Goal: Information Seeking & Learning: Learn about a topic

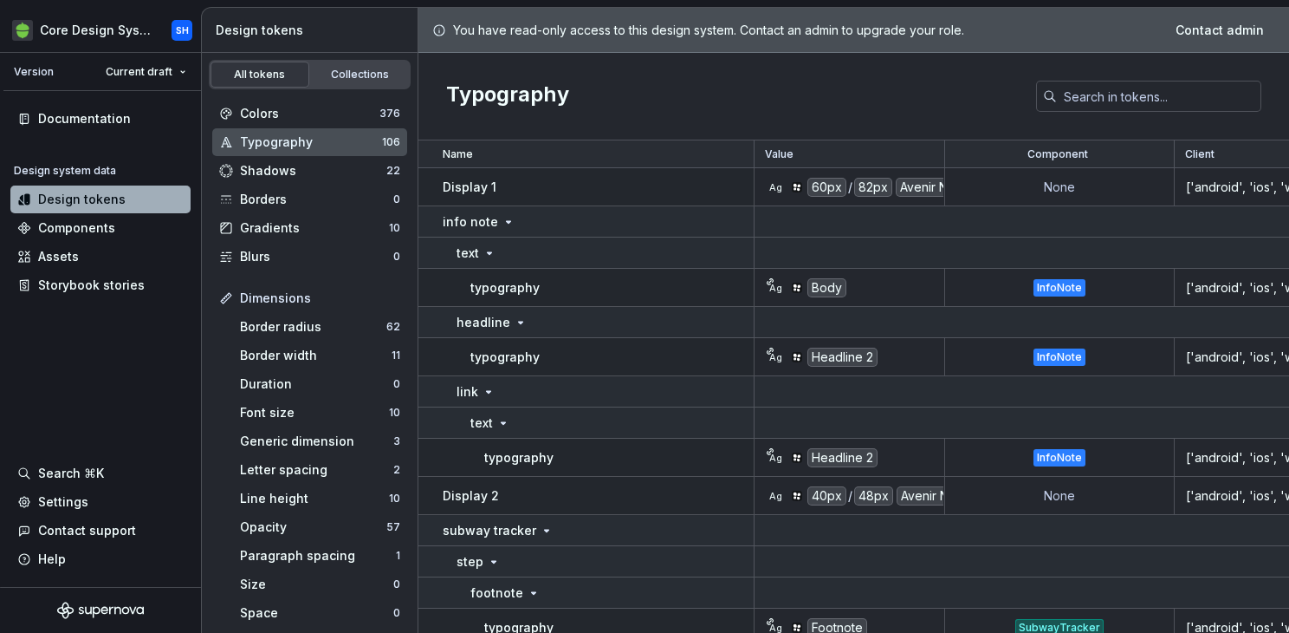
click at [289, 118] on div "Colors" at bounding box center [310, 113] width 140 height 17
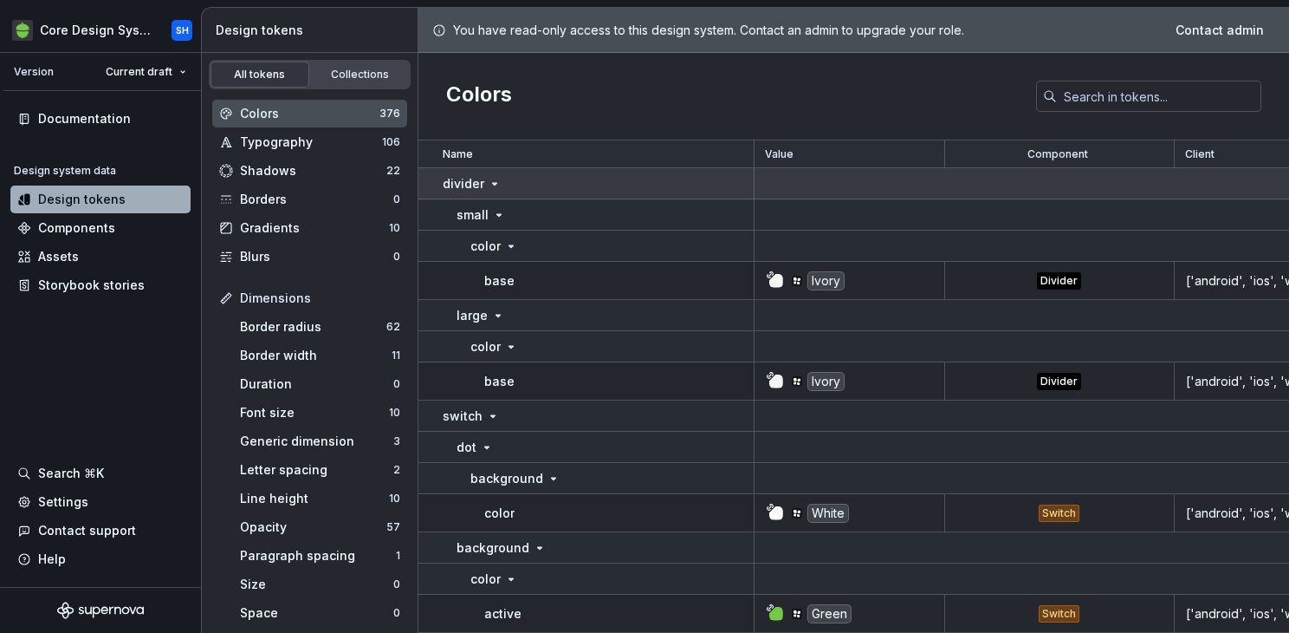
click at [496, 184] on icon at bounding box center [495, 184] width 14 height 14
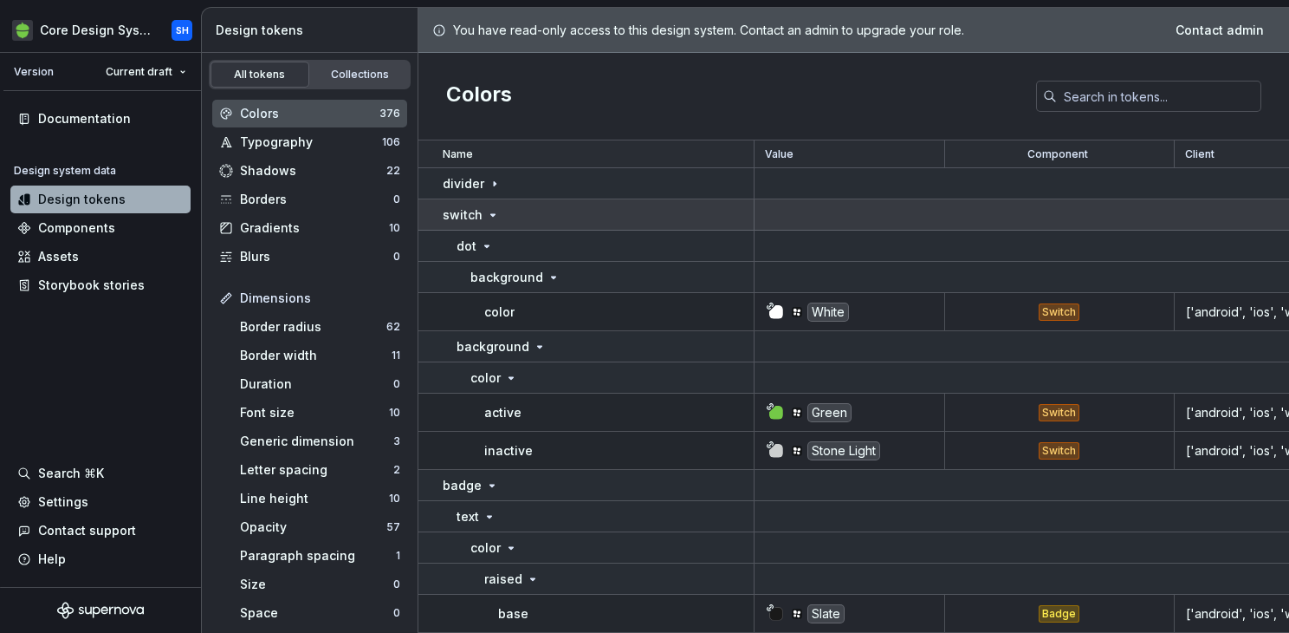
click at [490, 216] on icon at bounding box center [493, 215] width 14 height 14
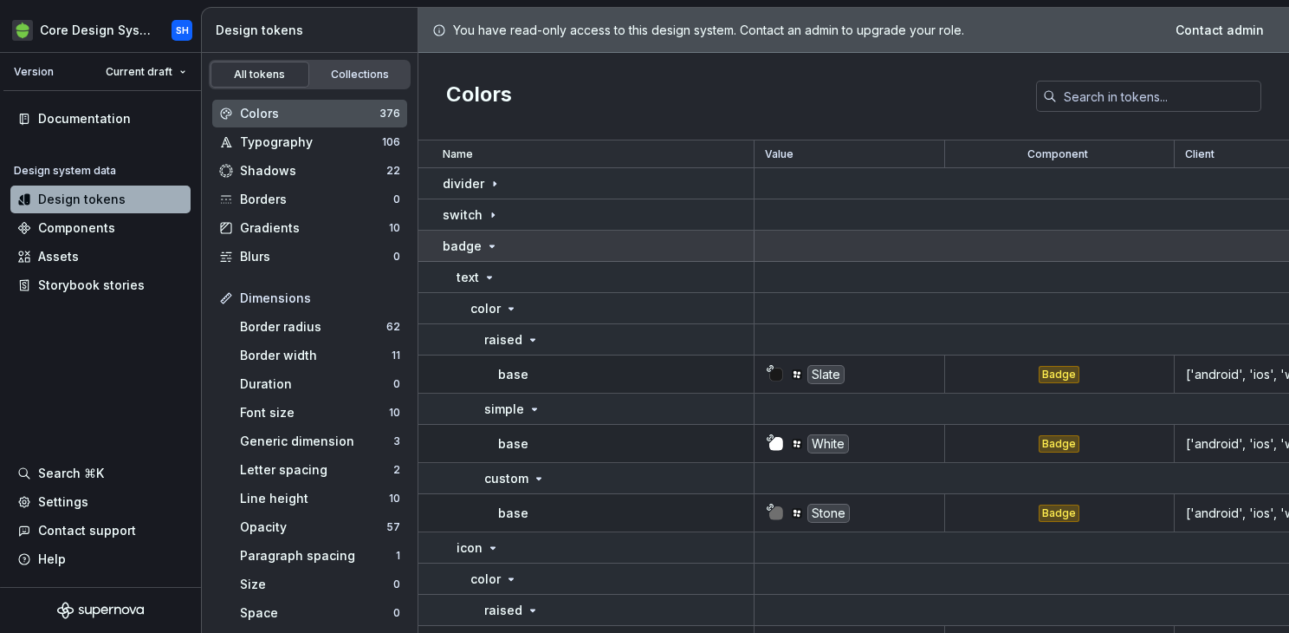
click at [490, 244] on icon at bounding box center [492, 246] width 14 height 14
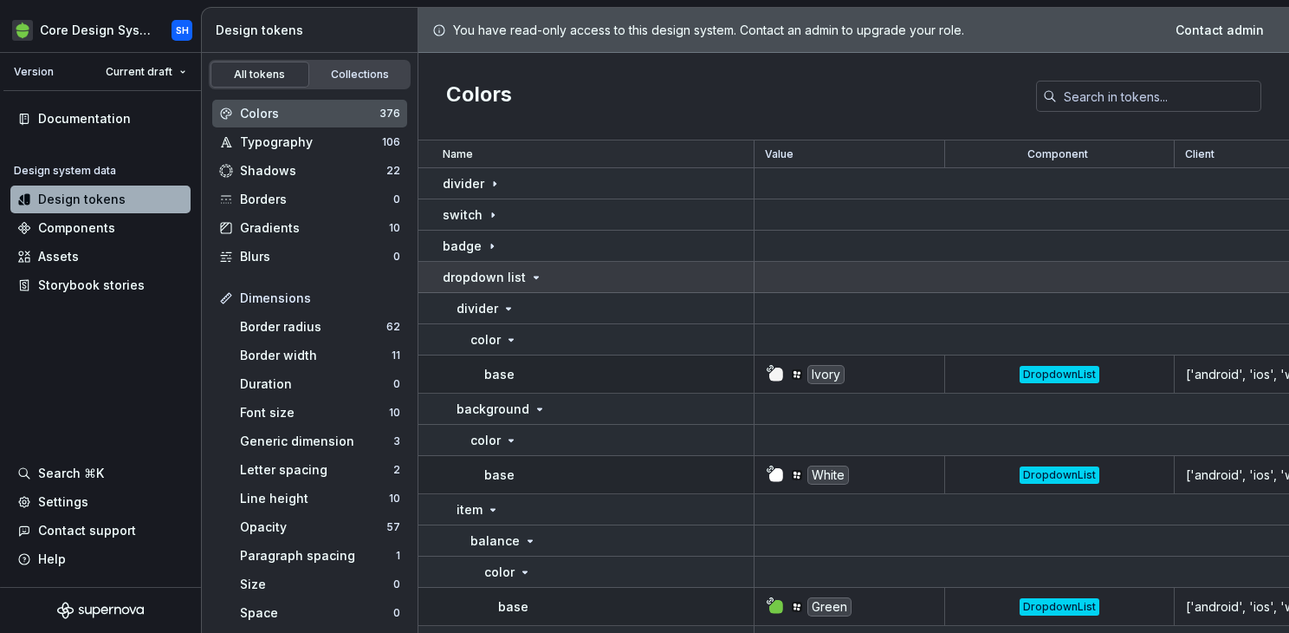
click at [530, 274] on icon at bounding box center [536, 277] width 14 height 14
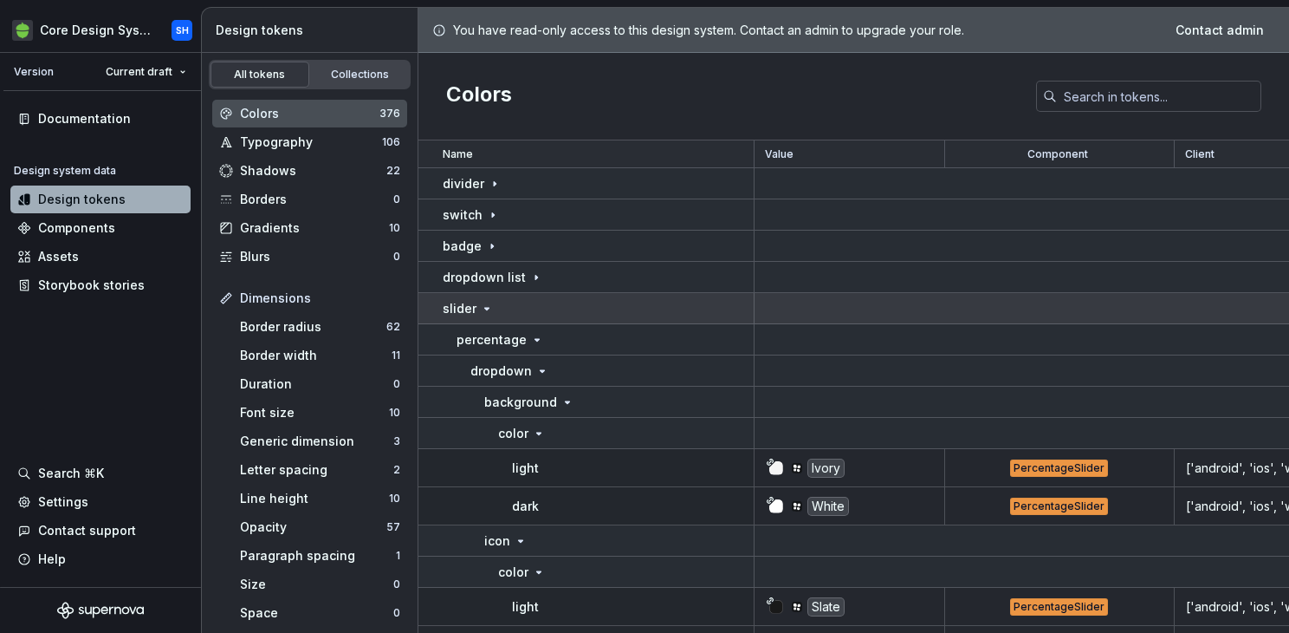
click at [485, 315] on div "slider" at bounding box center [468, 308] width 51 height 17
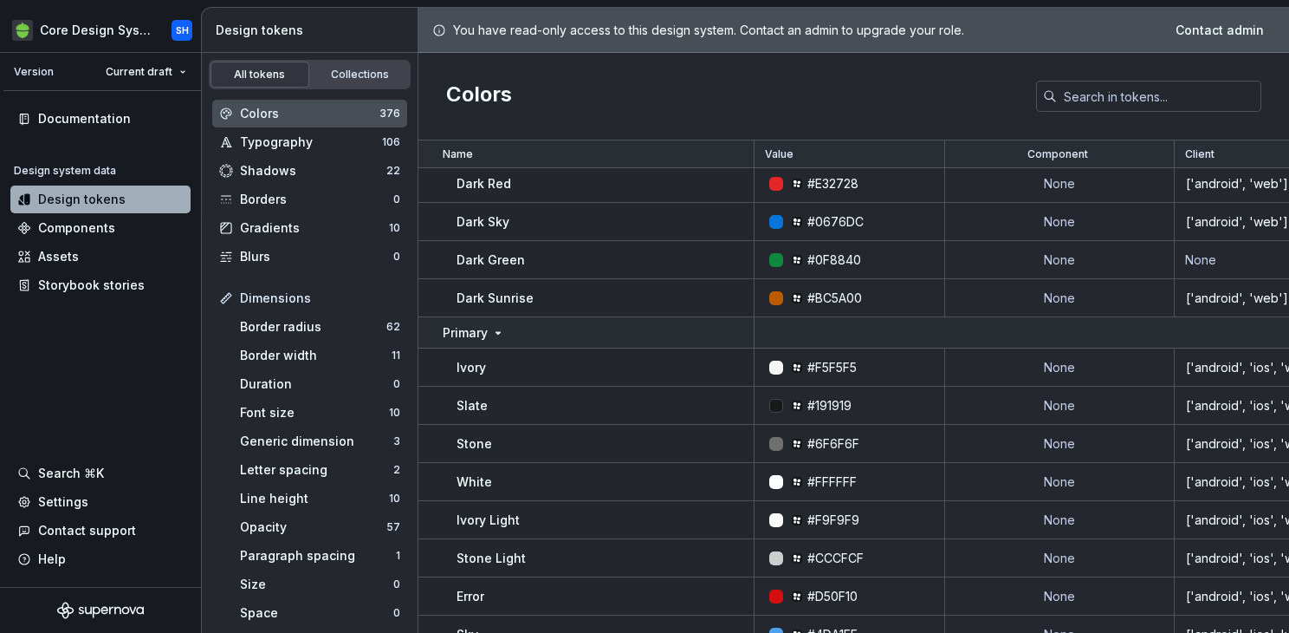
scroll to position [25373, 0]
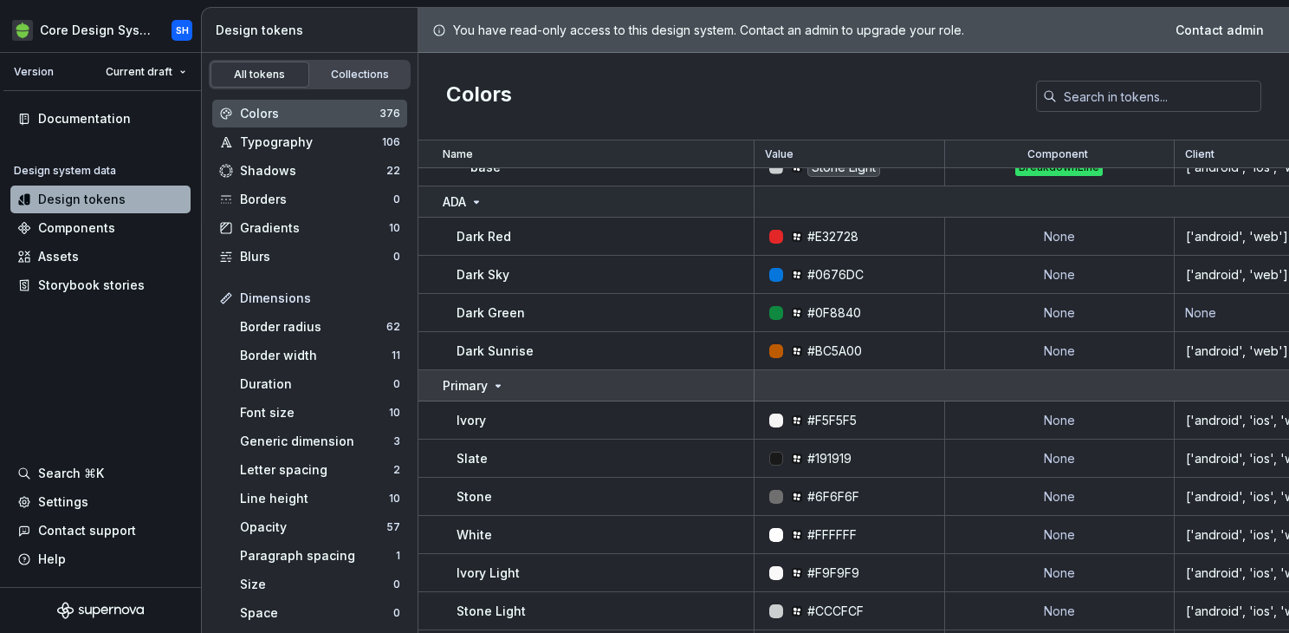
click at [470, 386] on p "Primary" at bounding box center [465, 385] width 45 height 17
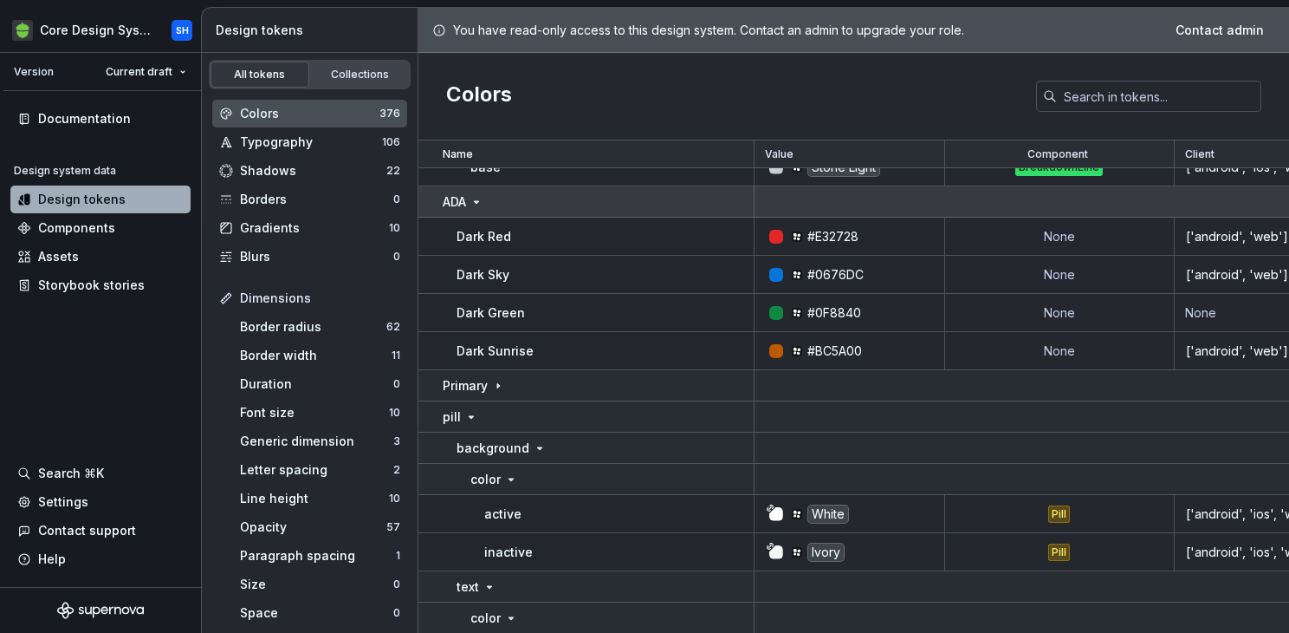
click at [455, 201] on p "ADA" at bounding box center [454, 201] width 23 height 17
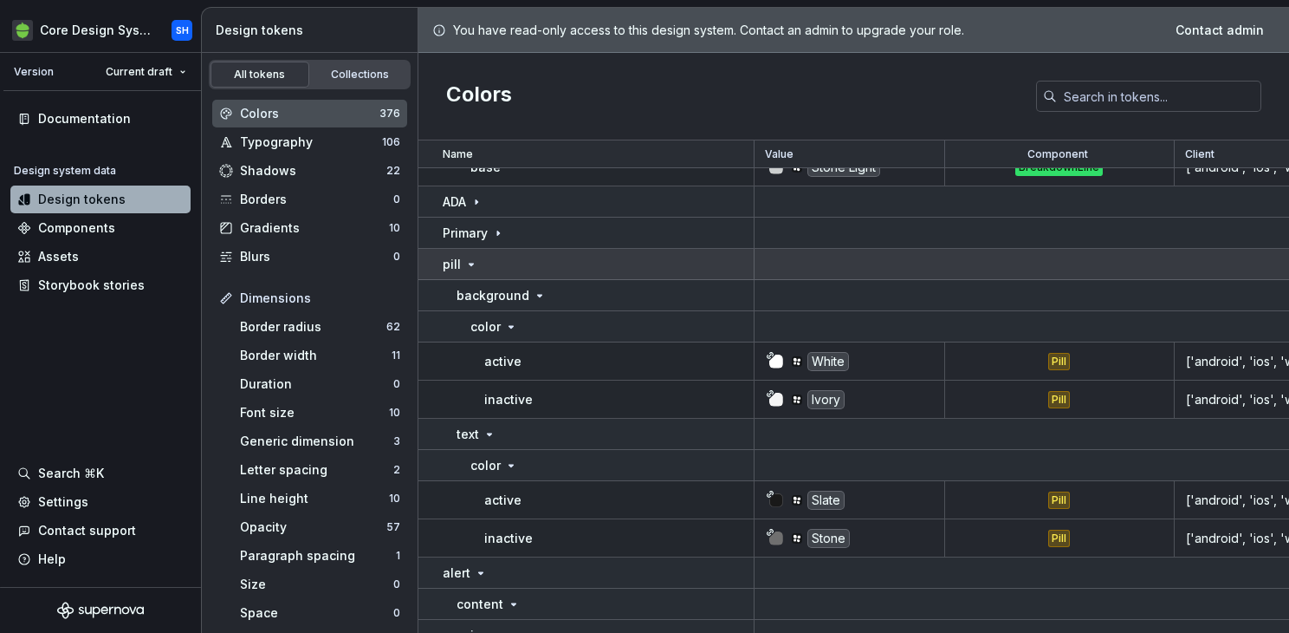
click at [470, 269] on icon at bounding box center [471, 264] width 14 height 14
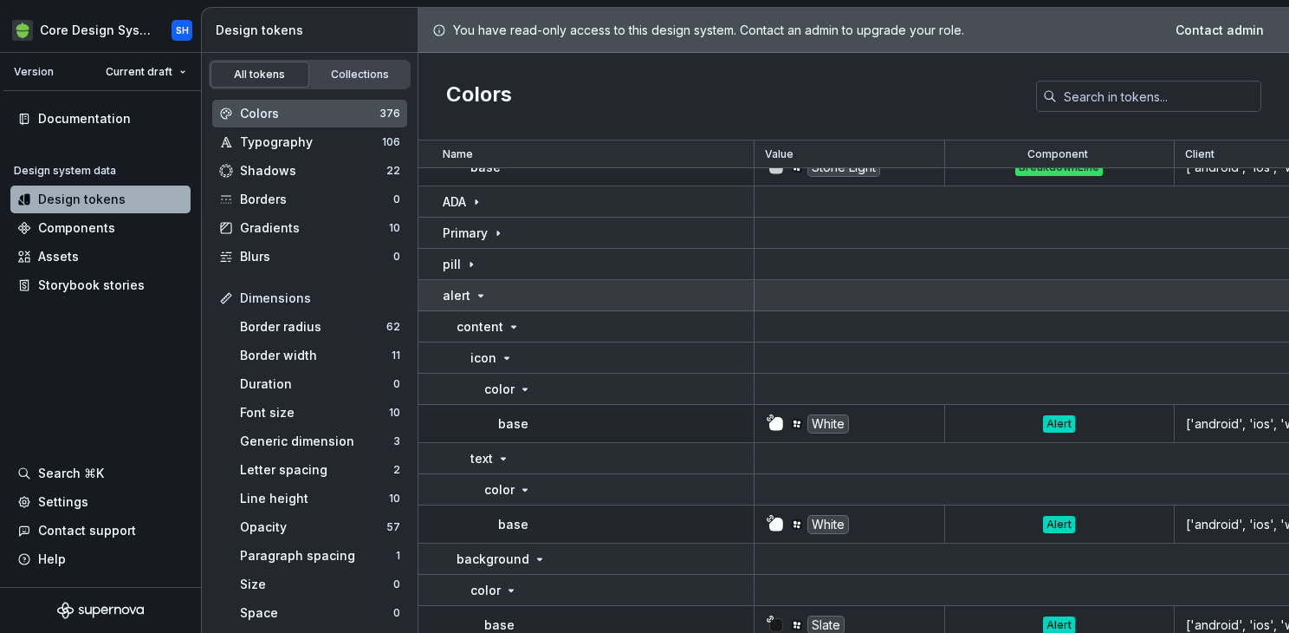
click at [470, 293] on div "alert" at bounding box center [465, 295] width 45 height 17
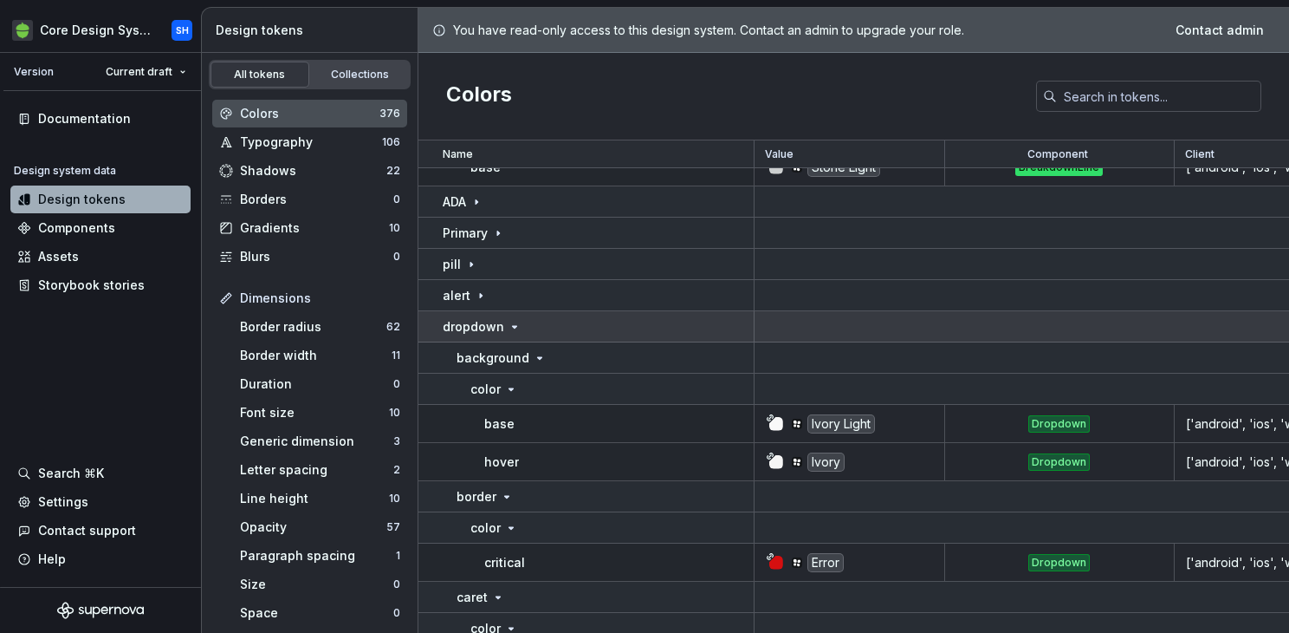
click at [484, 318] on p "dropdown" at bounding box center [474, 326] width 62 height 17
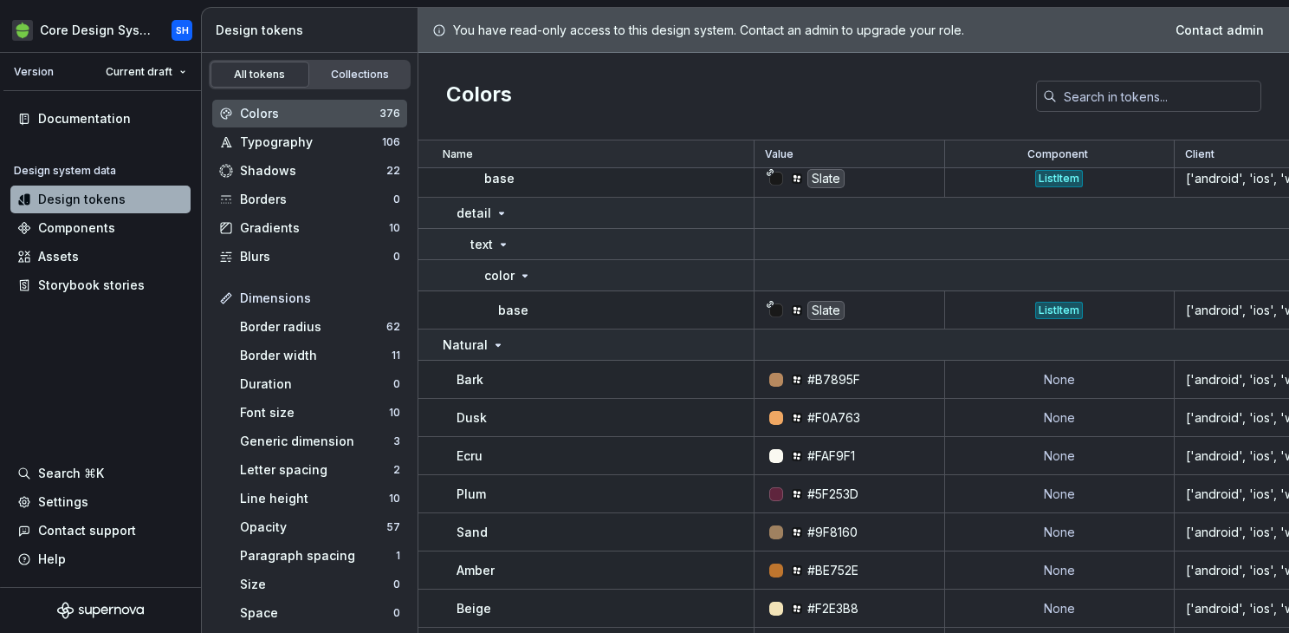
scroll to position [24391, 0]
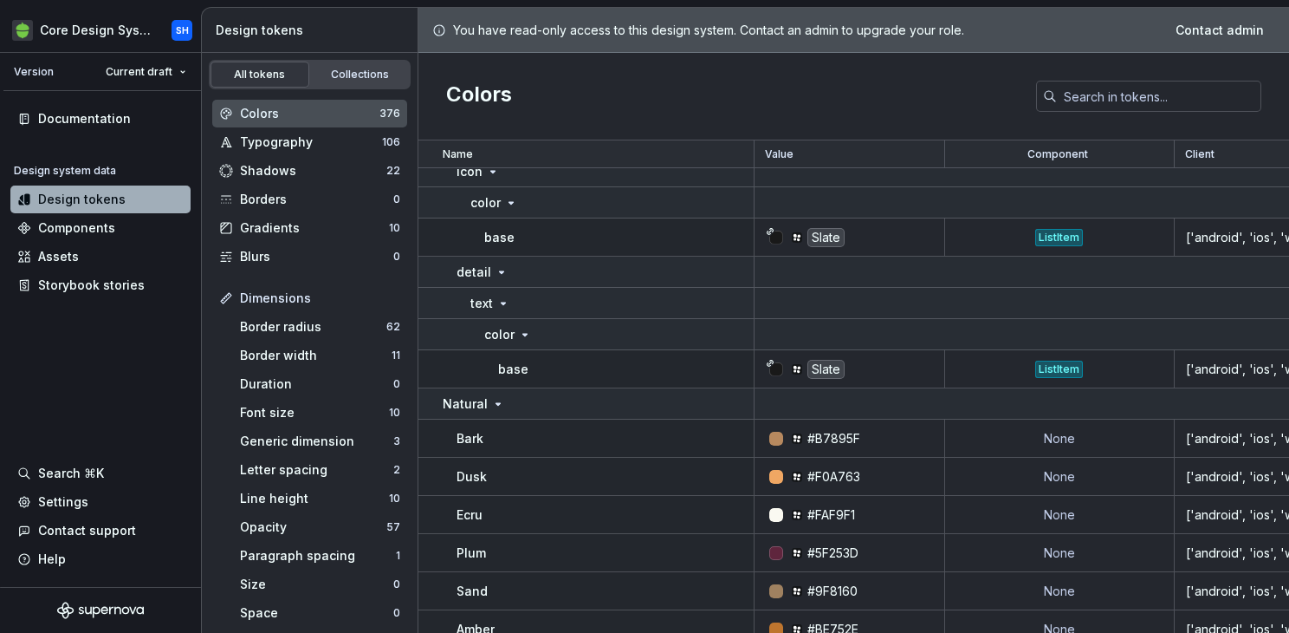
click at [493, 404] on icon at bounding box center [498, 404] width 14 height 14
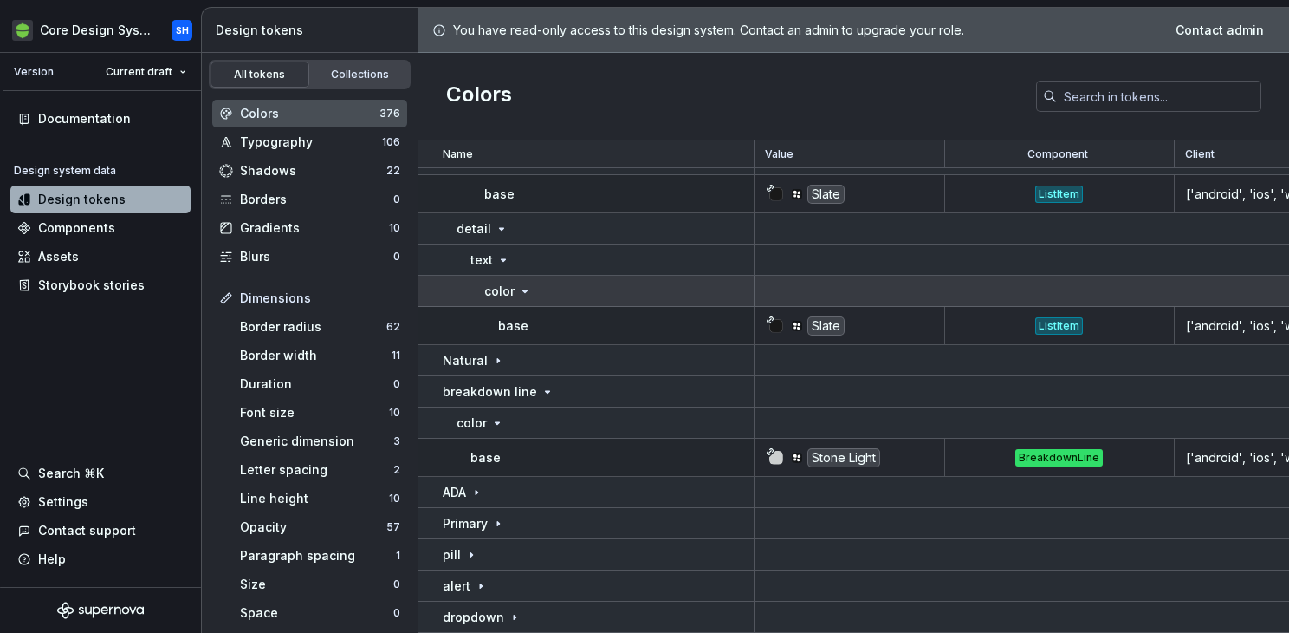
scroll to position [24407, 0]
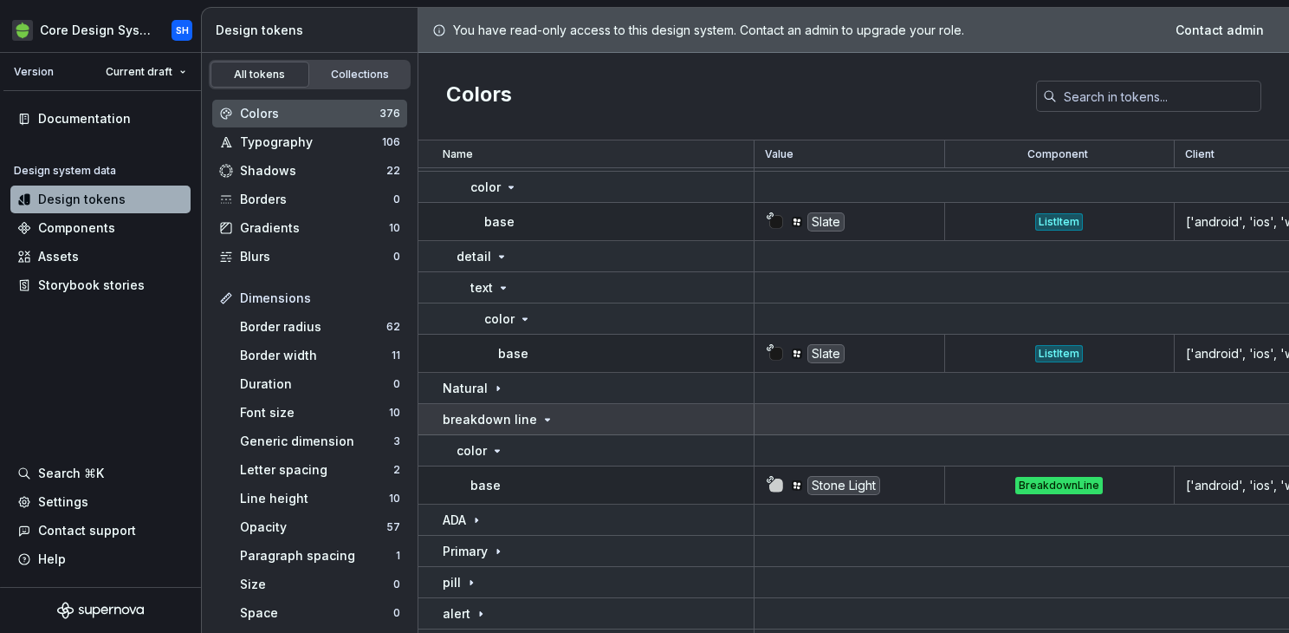
click at [542, 420] on icon at bounding box center [548, 419] width 14 height 14
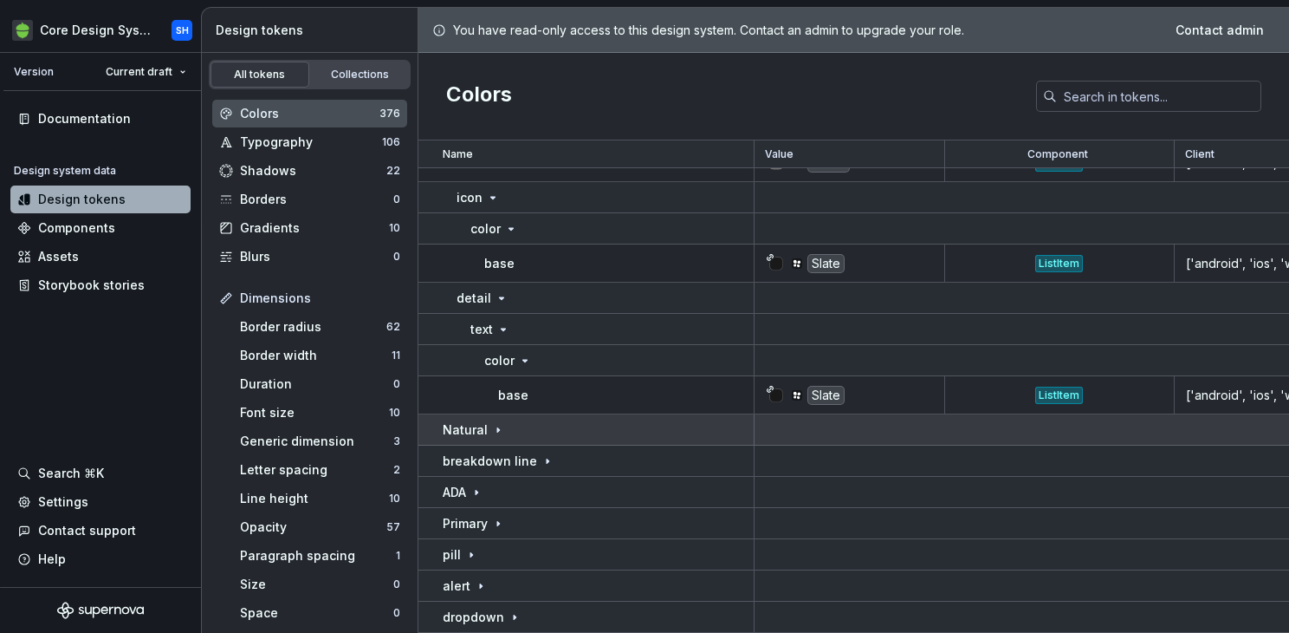
scroll to position [24365, 0]
click at [490, 438] on td "Natural" at bounding box center [587, 429] width 336 height 31
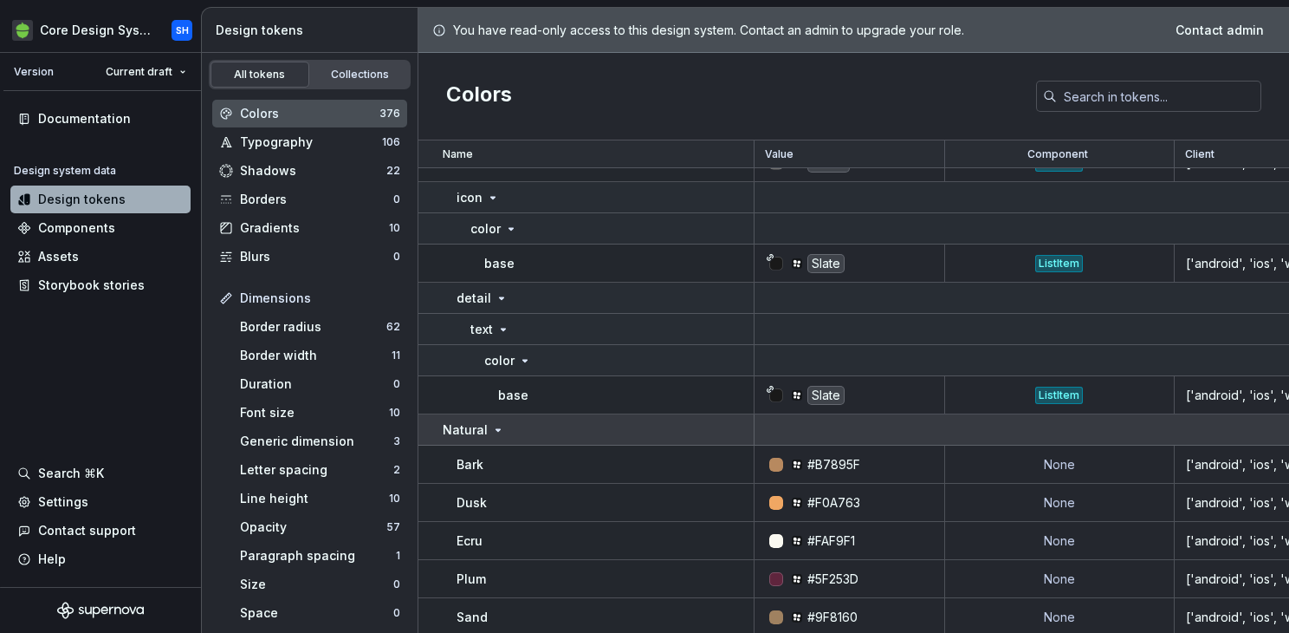
click at [451, 425] on p "Natural" at bounding box center [465, 429] width 45 height 17
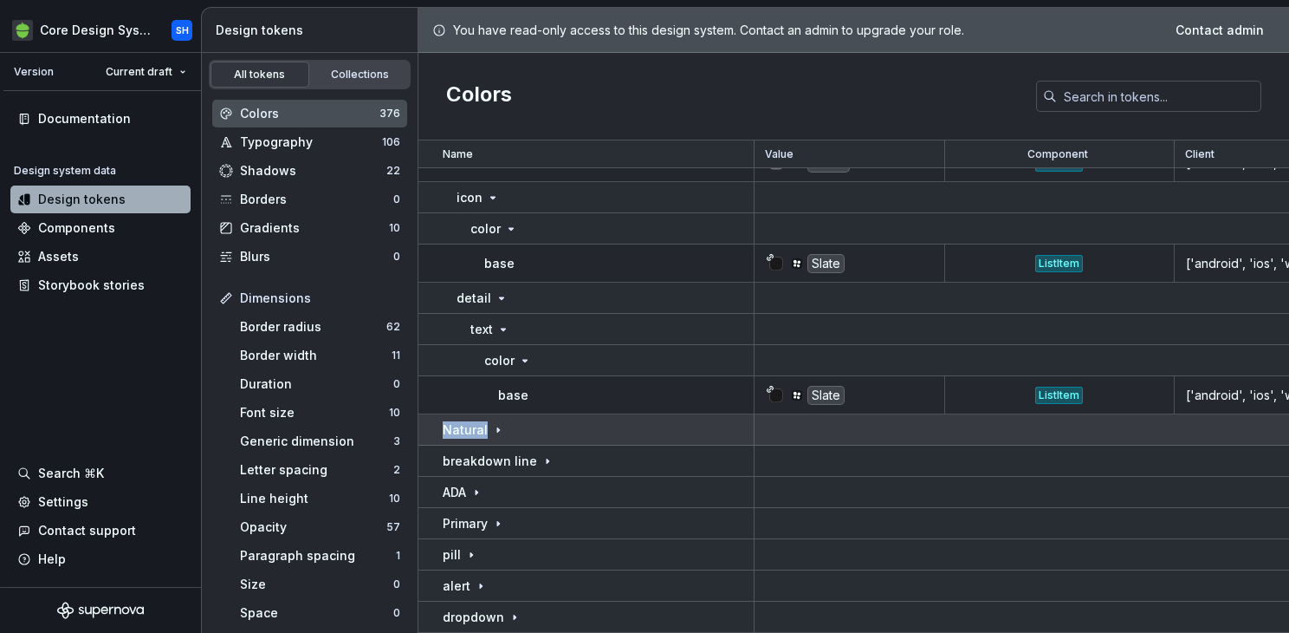
click at [451, 426] on p "Natural" at bounding box center [465, 429] width 45 height 17
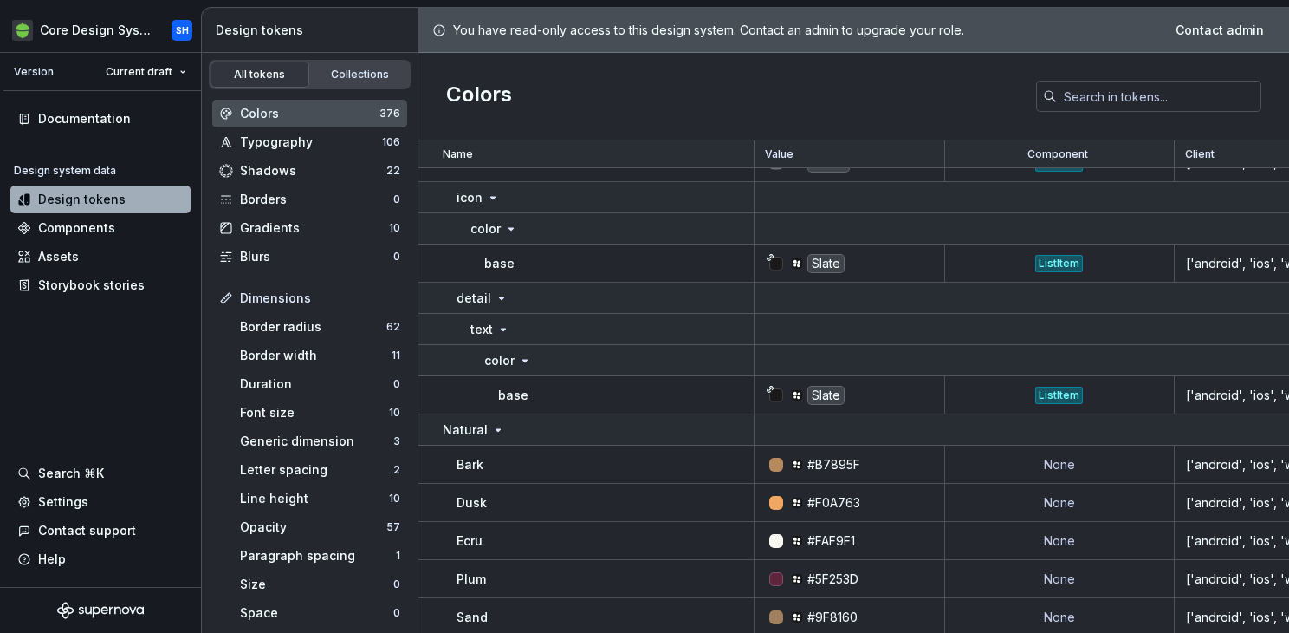
click at [478, 467] on p "Bark" at bounding box center [470, 464] width 27 height 17
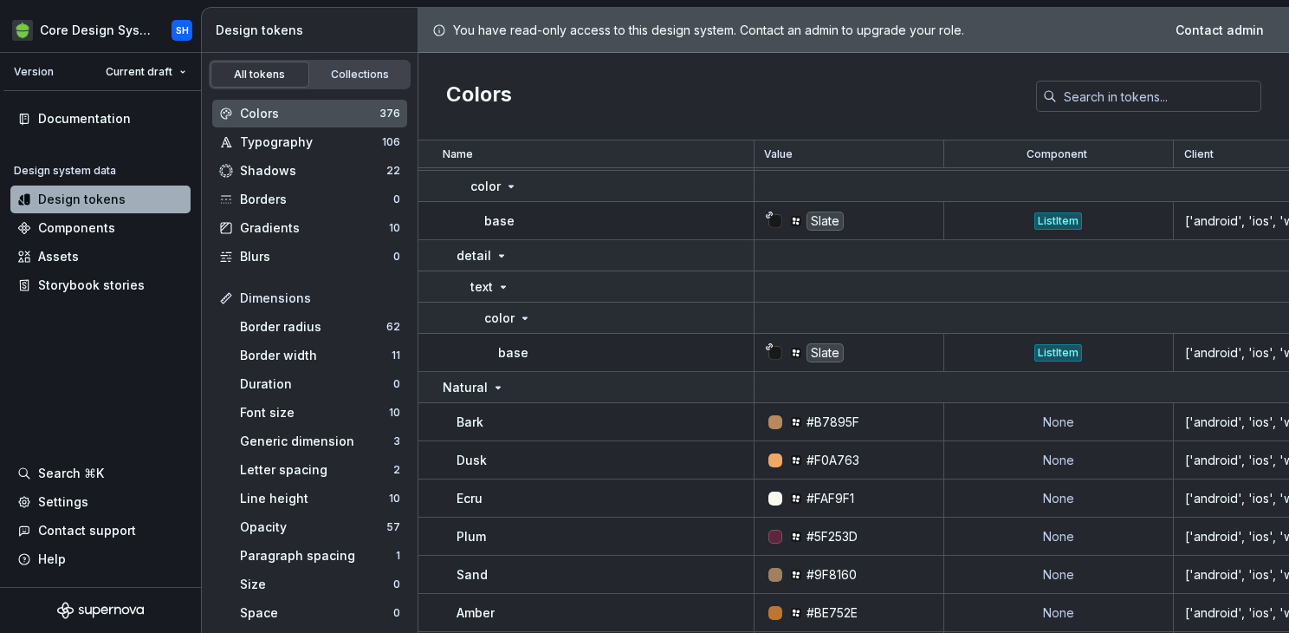
scroll to position [24408, 0]
click at [821, 367] on td "Slate" at bounding box center [850, 353] width 191 height 38
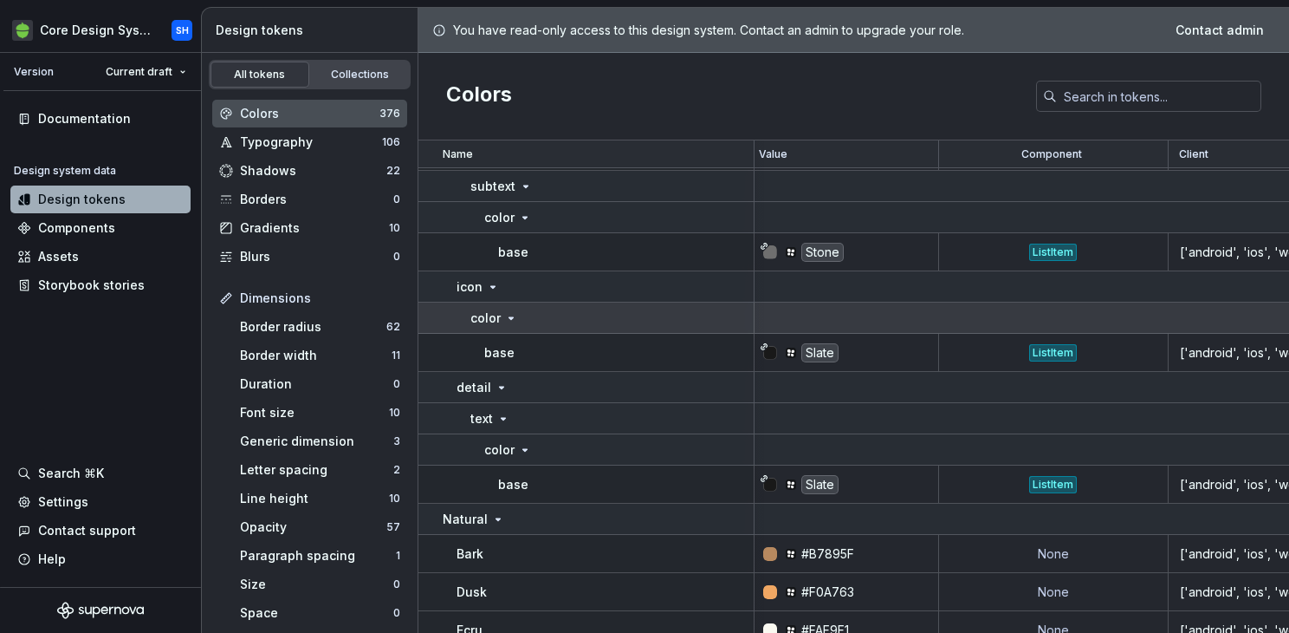
scroll to position [24269, 6]
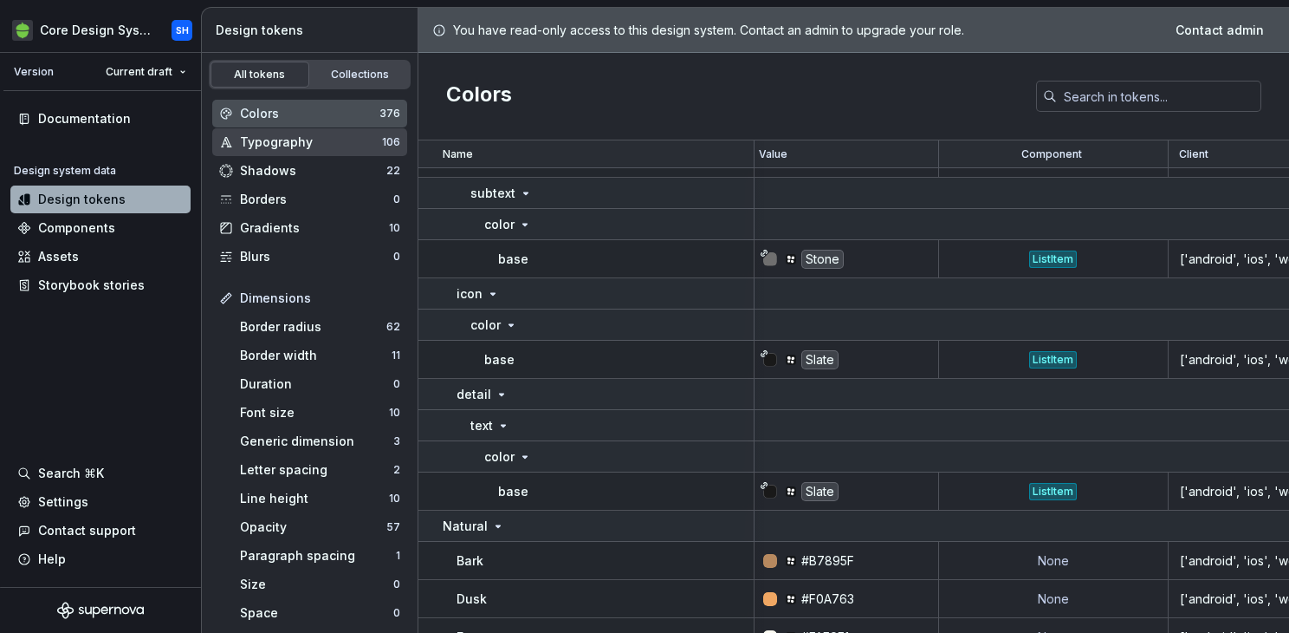
click at [278, 148] on div "Typography" at bounding box center [311, 141] width 142 height 17
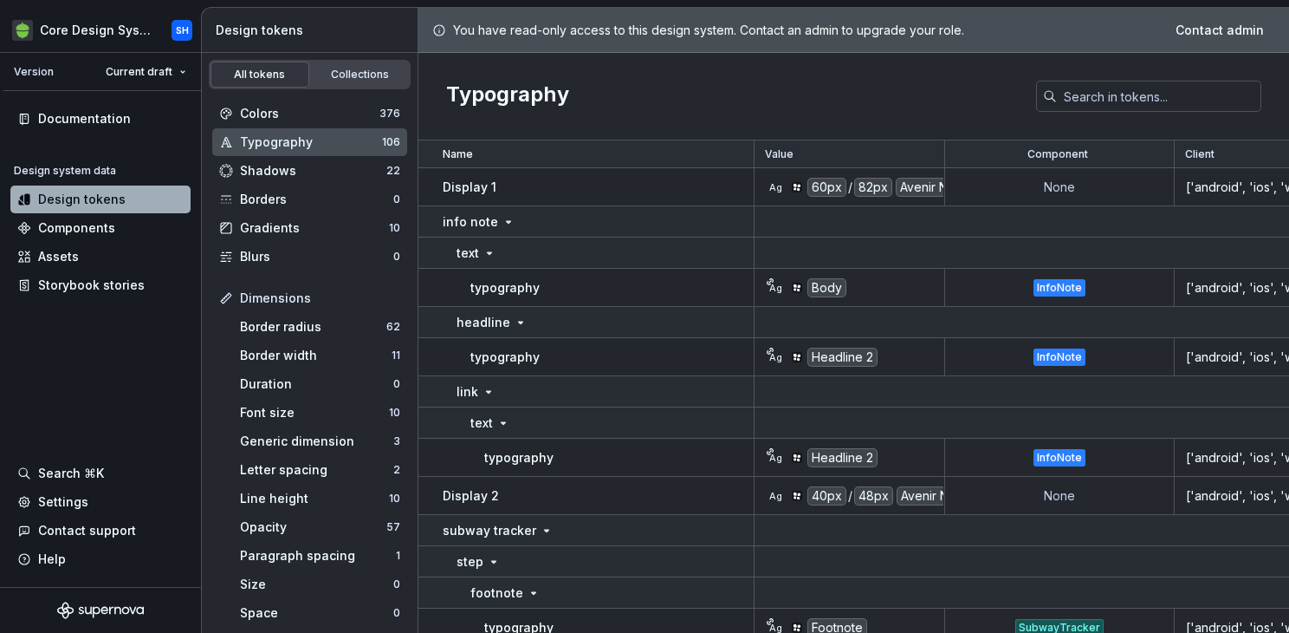
scroll to position [43, 0]
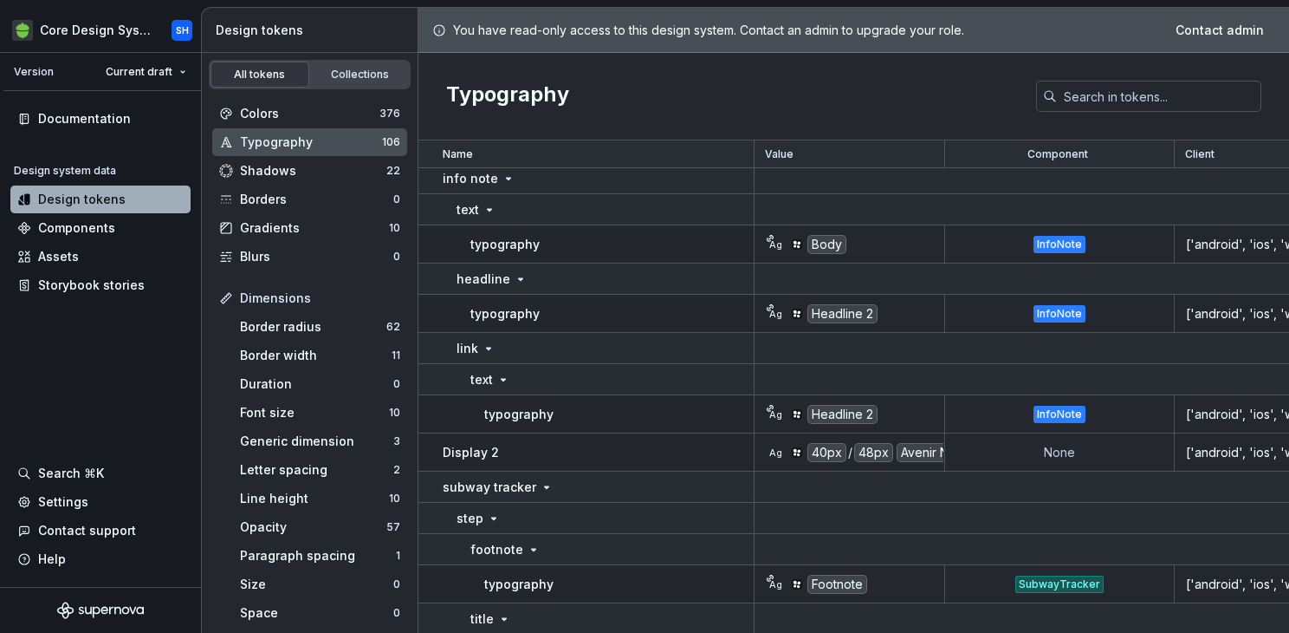
click at [506, 458] on div "Display 2" at bounding box center [598, 452] width 310 height 17
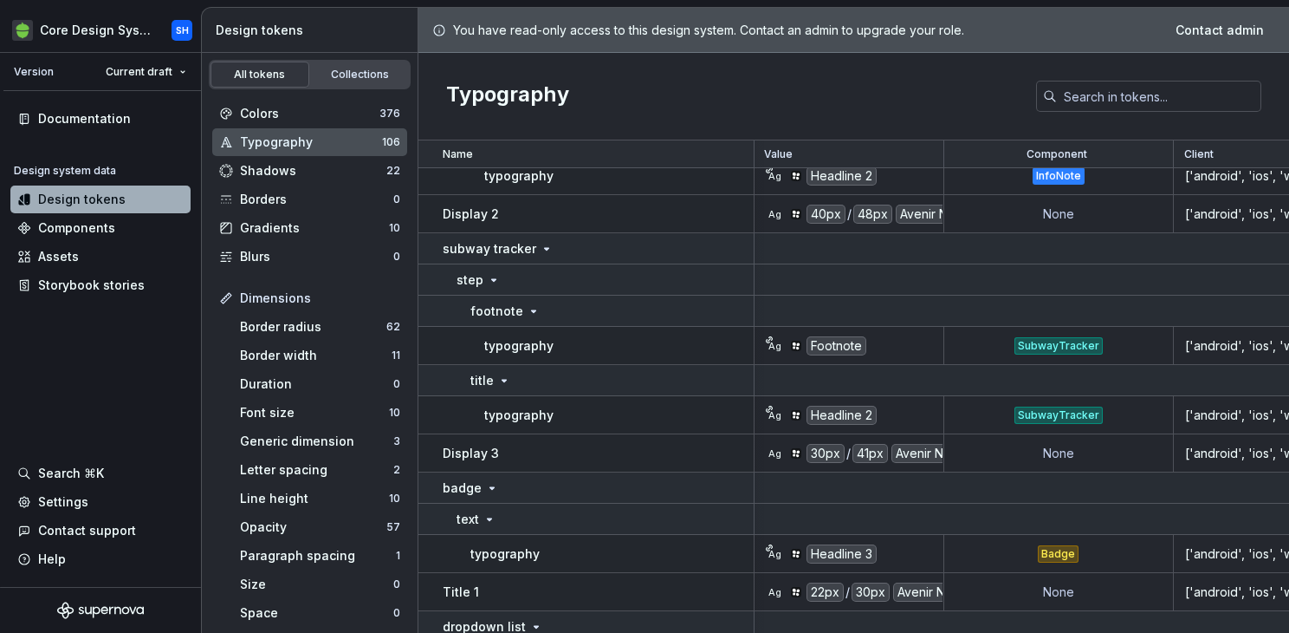
scroll to position [315, 1]
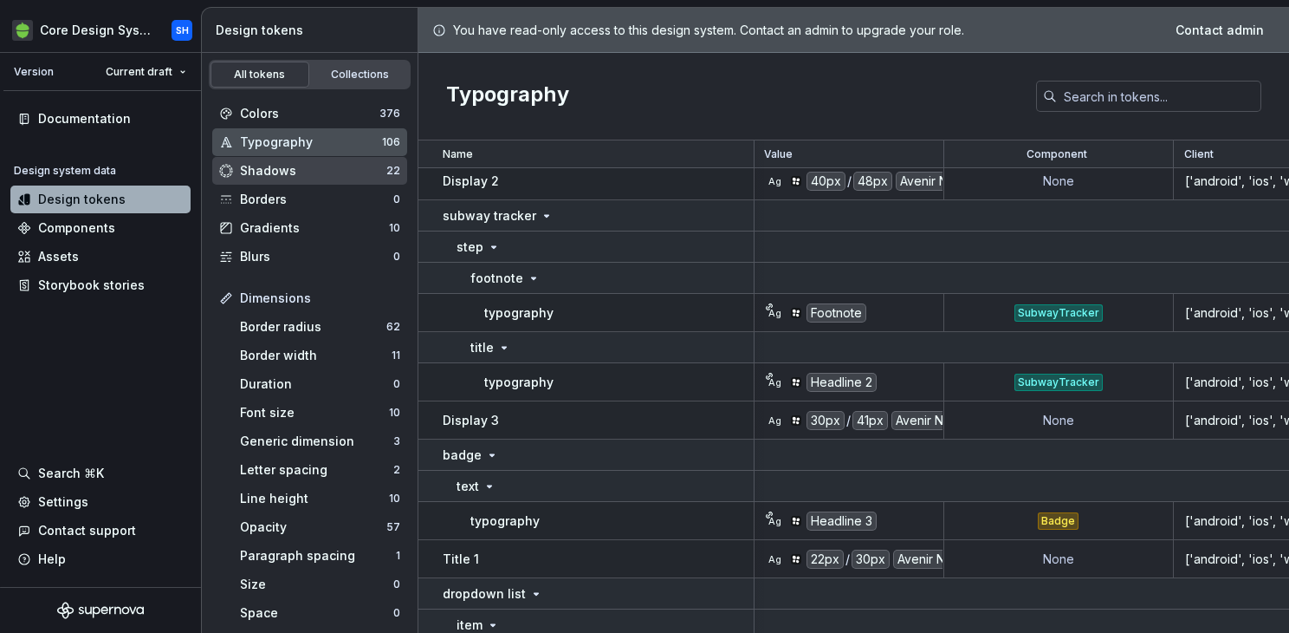
click at [283, 168] on div "Shadows" at bounding box center [313, 170] width 146 height 17
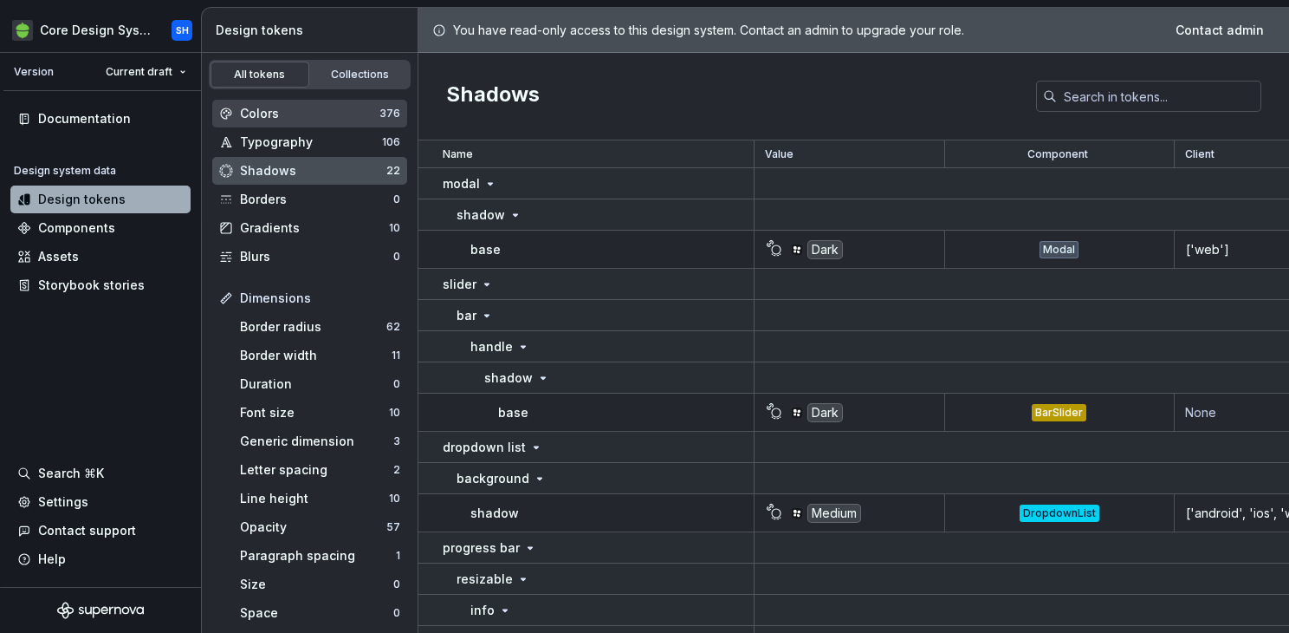
click at [284, 117] on div "Colors" at bounding box center [310, 113] width 140 height 17
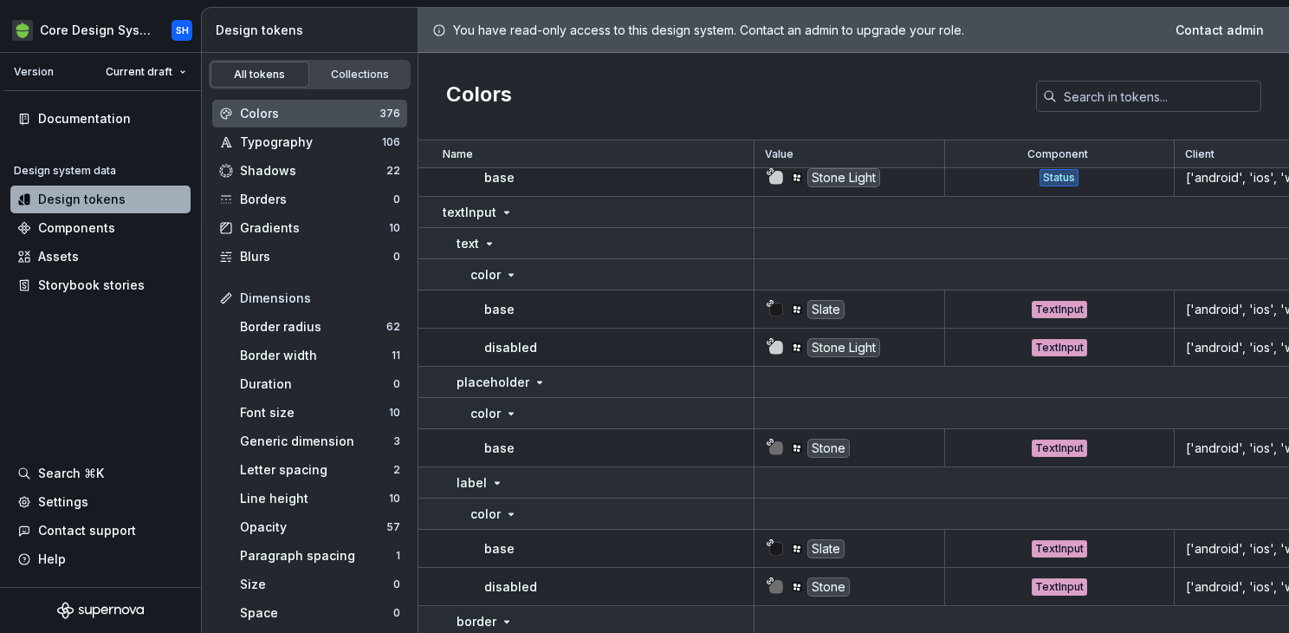
scroll to position [11108, 0]
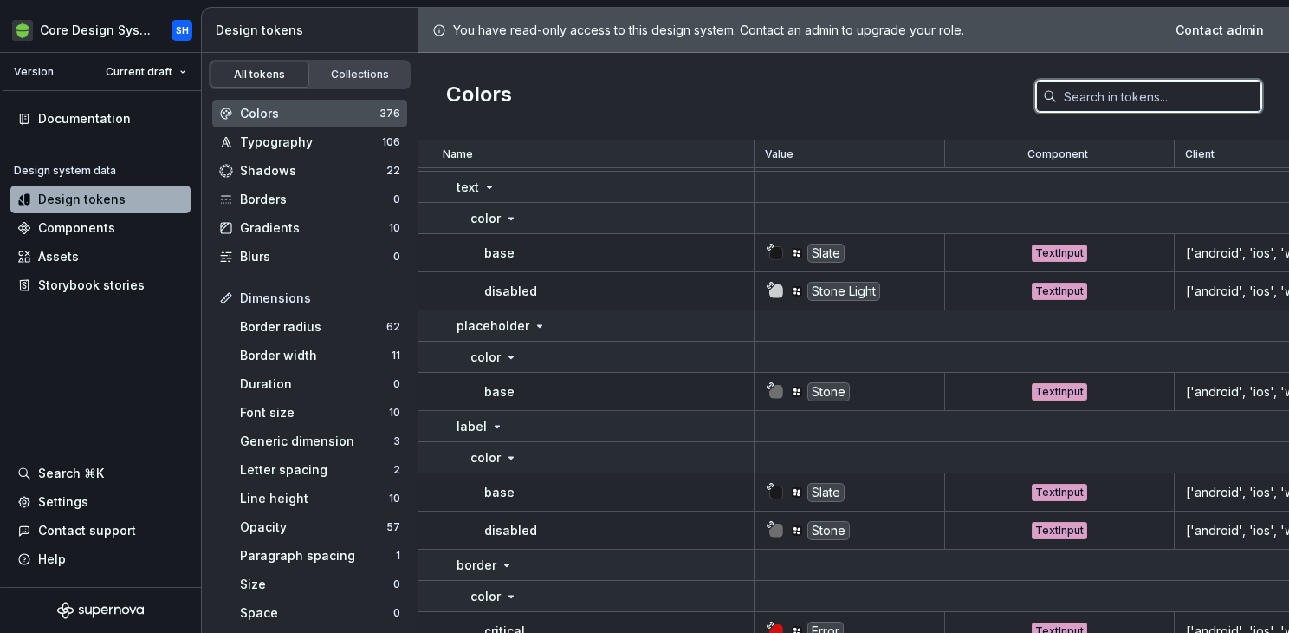
click at [1088, 107] on input "text" at bounding box center [1159, 96] width 204 height 31
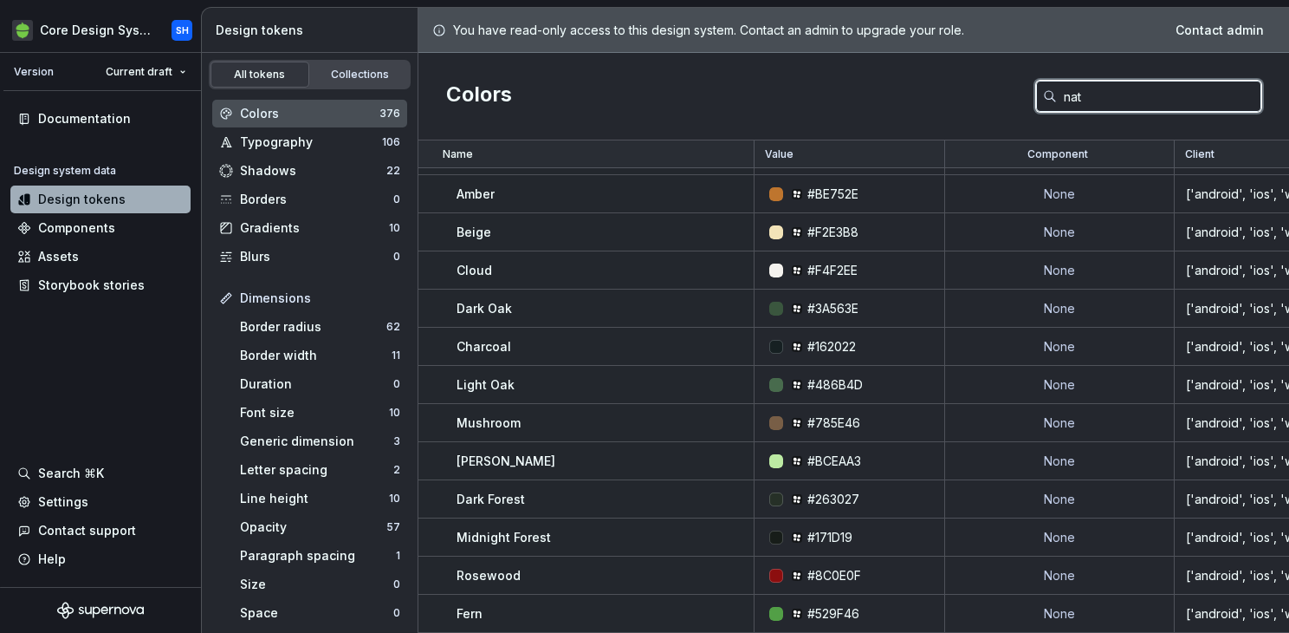
scroll to position [215, 0]
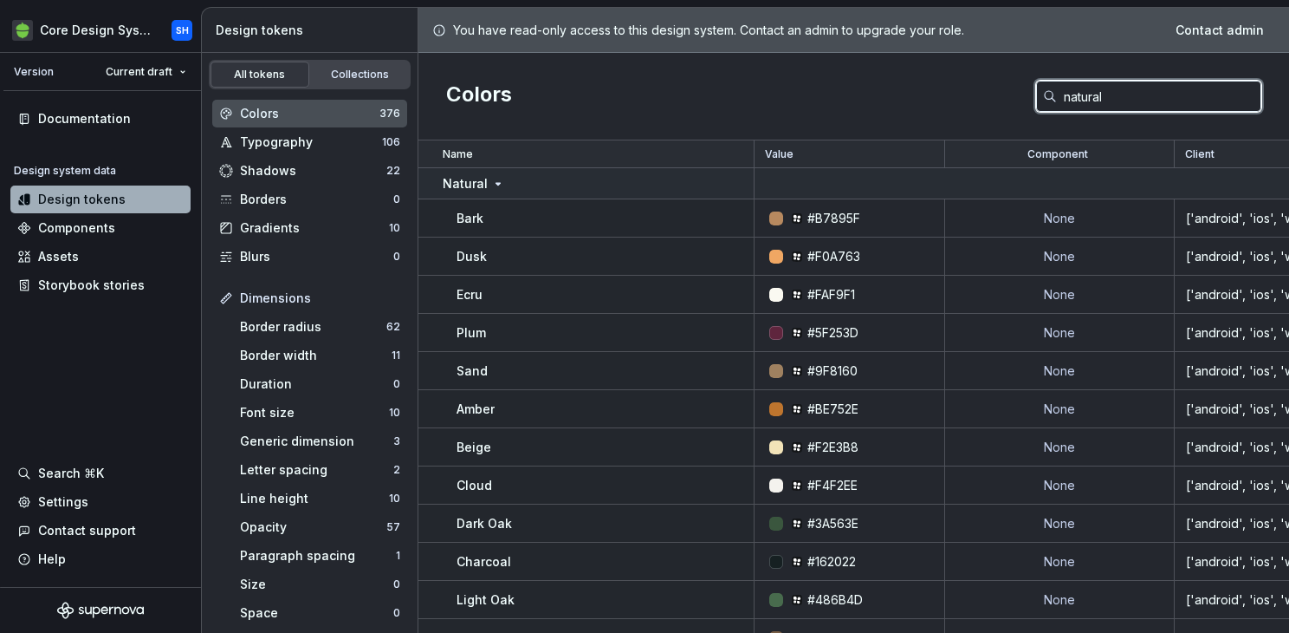
type input "natural"
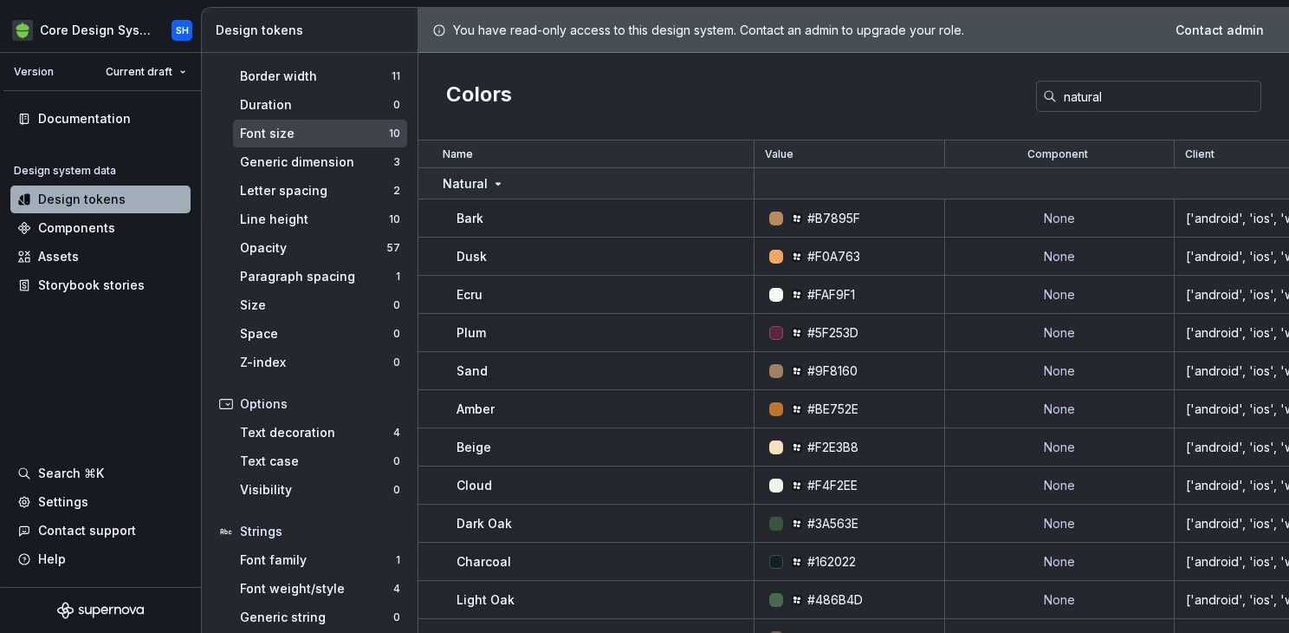
scroll to position [316, 0]
